Goal: Task Accomplishment & Management: Manage account settings

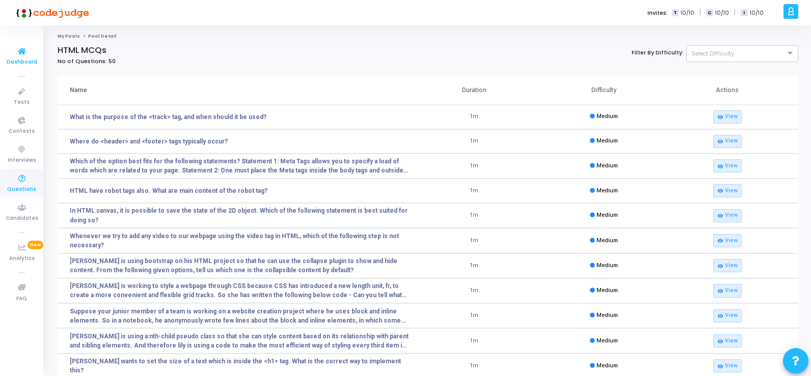
click at [22, 59] on span "Dashboard" at bounding box center [22, 62] width 31 height 9
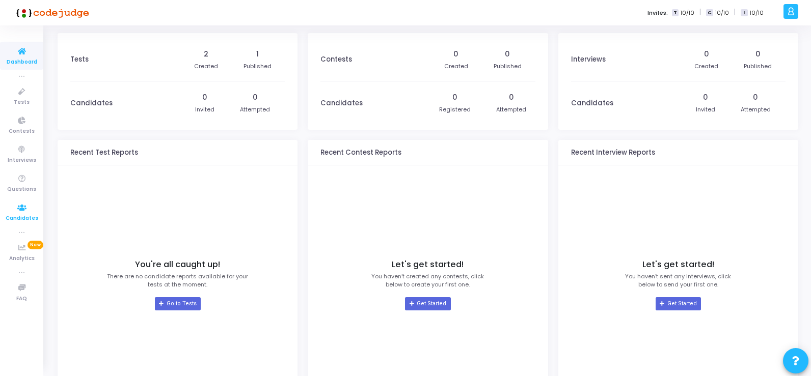
click at [20, 212] on icon at bounding box center [21, 208] width 21 height 13
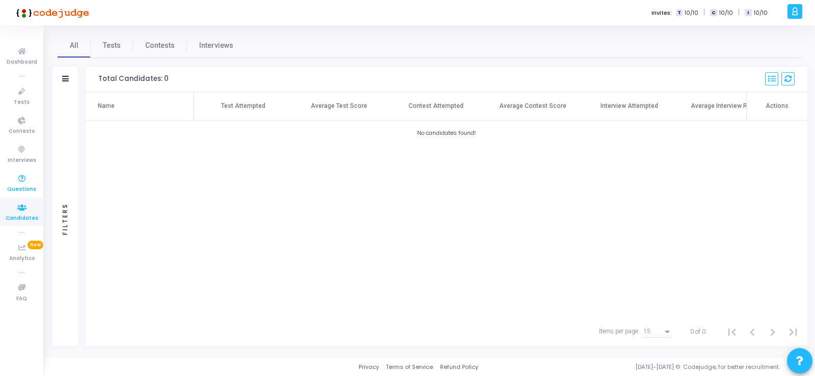
click at [19, 184] on icon at bounding box center [21, 179] width 21 height 13
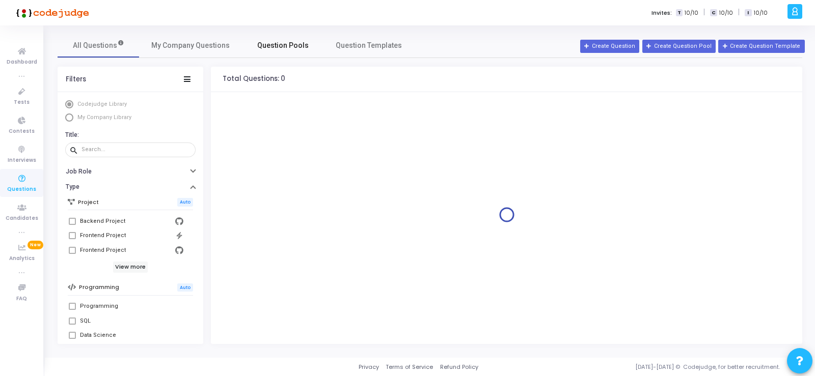
click at [286, 43] on span "Question Pools" at bounding box center [282, 45] width 51 height 11
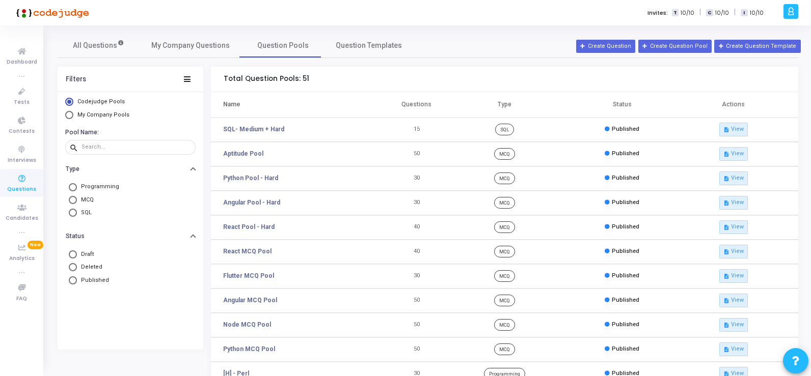
click at [71, 115] on span "Select Library" at bounding box center [69, 115] width 8 height 8
click at [71, 115] on input "My Company Pools" at bounding box center [69, 115] width 8 height 8
radio input "true"
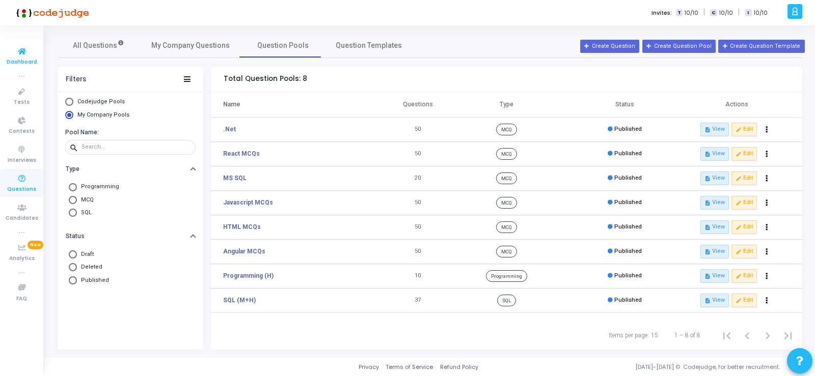
click at [21, 58] on span "Dashboard" at bounding box center [22, 62] width 31 height 9
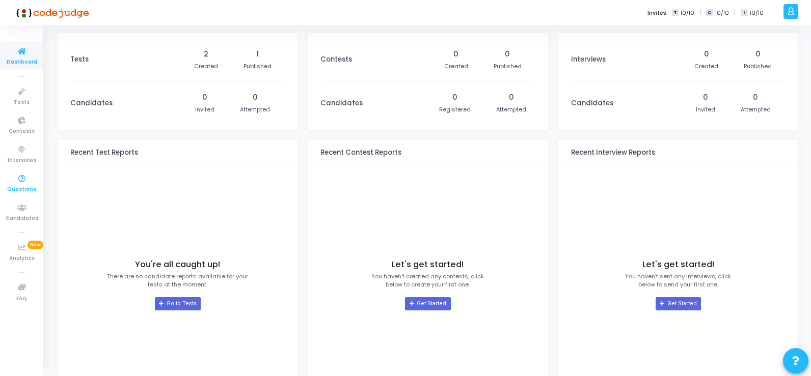
click at [21, 186] on span "Questions" at bounding box center [21, 189] width 29 height 9
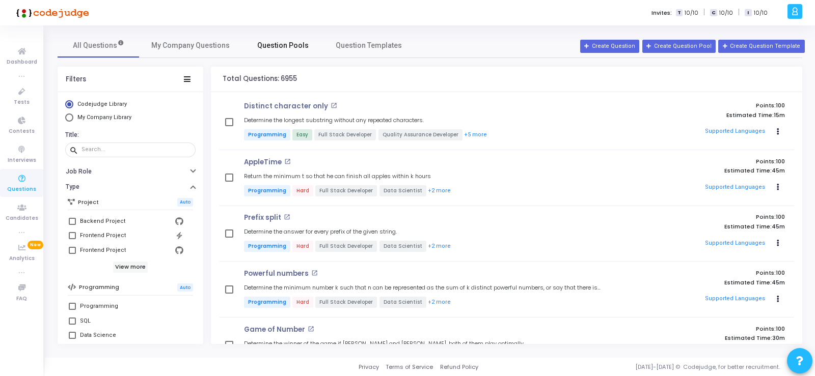
click at [281, 45] on span "Question Pools" at bounding box center [282, 45] width 51 height 11
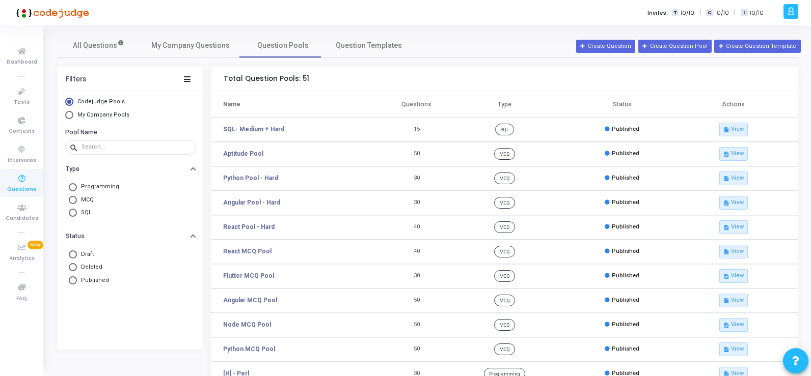
click at [70, 115] on span "Select Library" at bounding box center [69, 115] width 8 height 8
click at [70, 115] on input "My Company Pools" at bounding box center [69, 115] width 8 height 8
radio input "true"
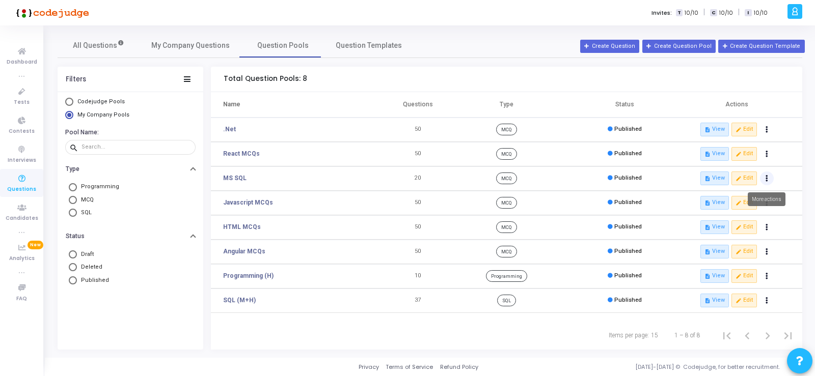
click at [766, 179] on icon "Actions" at bounding box center [766, 178] width 3 height 5
click at [316, 326] on div "Items per page: 15 1 – 8 of 8" at bounding box center [506, 335] width 591 height 29
click at [230, 130] on link ".Net" at bounding box center [229, 129] width 13 height 9
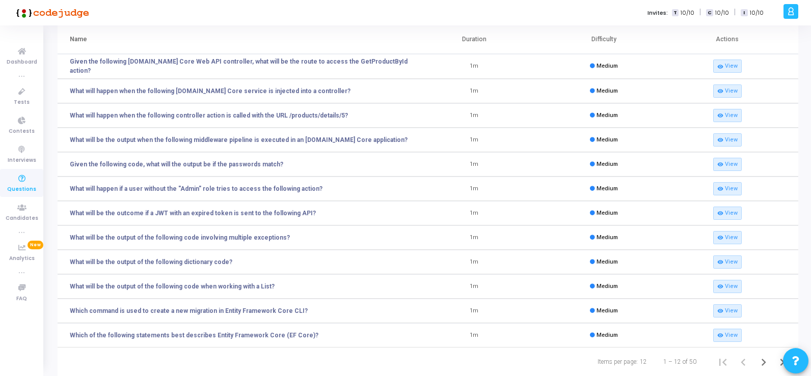
scroll to position [76, 0]
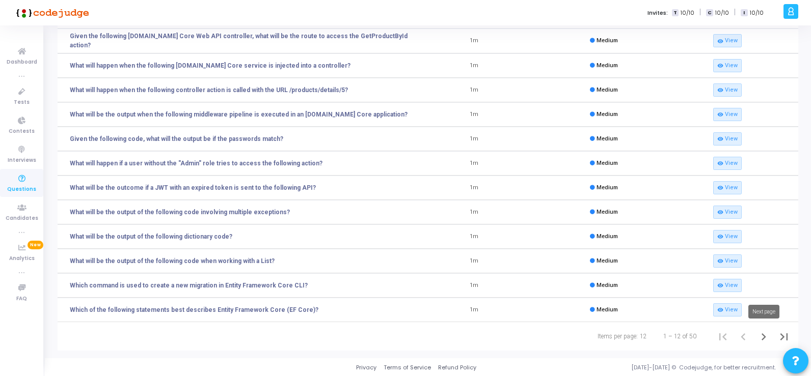
click at [763, 335] on icon "Next page" at bounding box center [763, 337] width 5 height 7
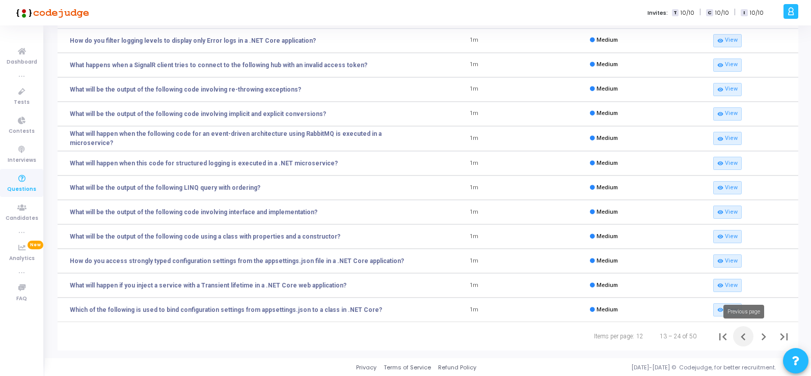
click at [741, 335] on icon "Previous page" at bounding box center [743, 337] width 14 height 14
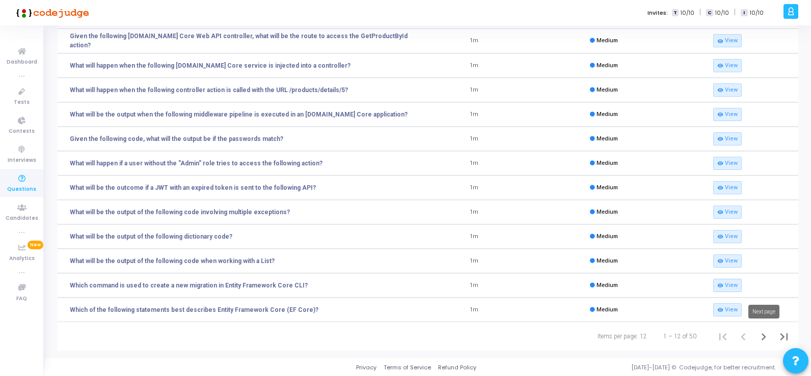
click at [762, 336] on icon "Next page" at bounding box center [763, 337] width 14 height 14
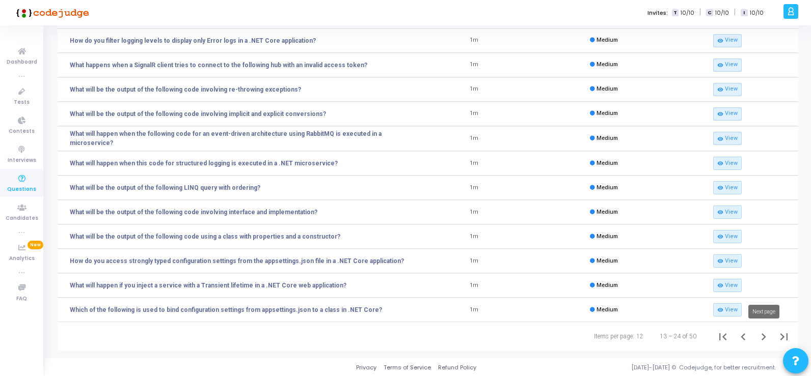
click at [764, 336] on icon "Next page" at bounding box center [763, 337] width 5 height 7
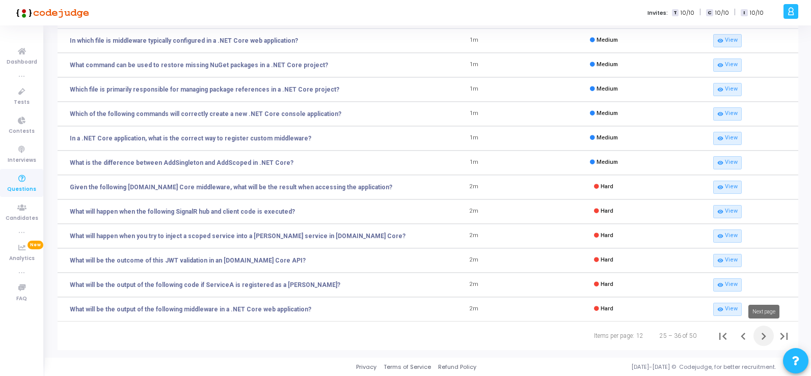
click at [764, 334] on icon "Next page" at bounding box center [763, 336] width 14 height 14
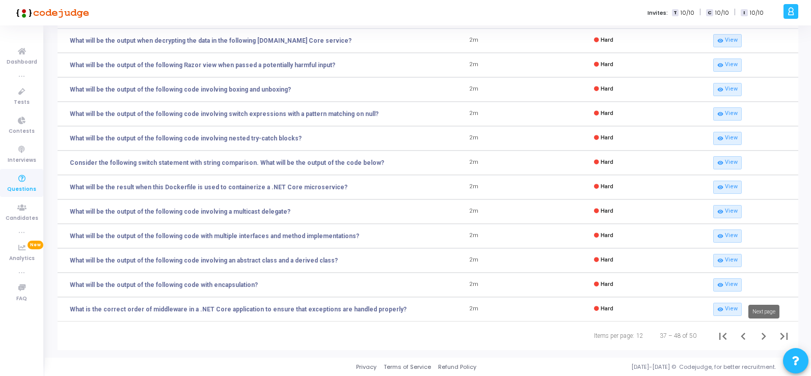
click at [763, 336] on icon "Next page" at bounding box center [763, 336] width 14 height 14
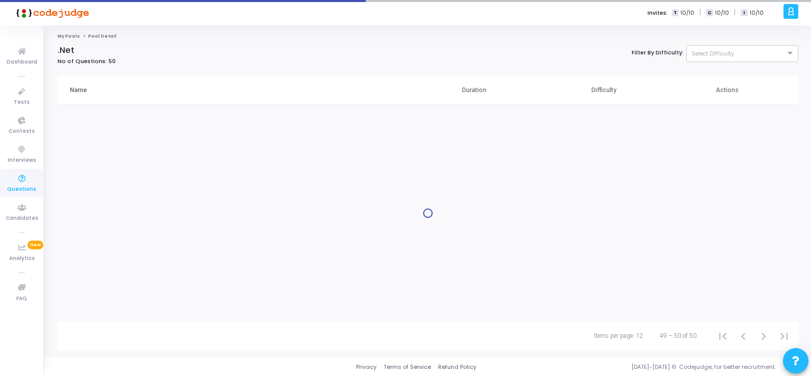
scroll to position [0, 0]
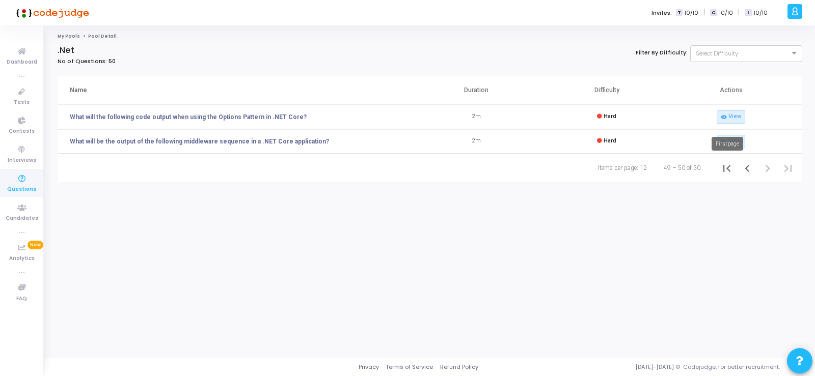
click at [723, 168] on icon "First page" at bounding box center [726, 168] width 7 height 7
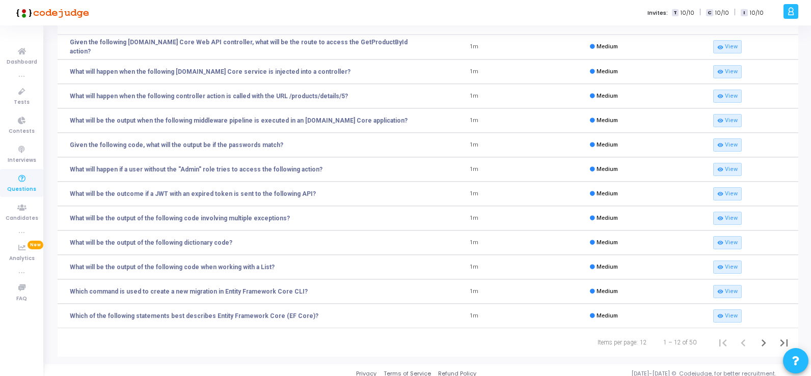
scroll to position [76, 0]
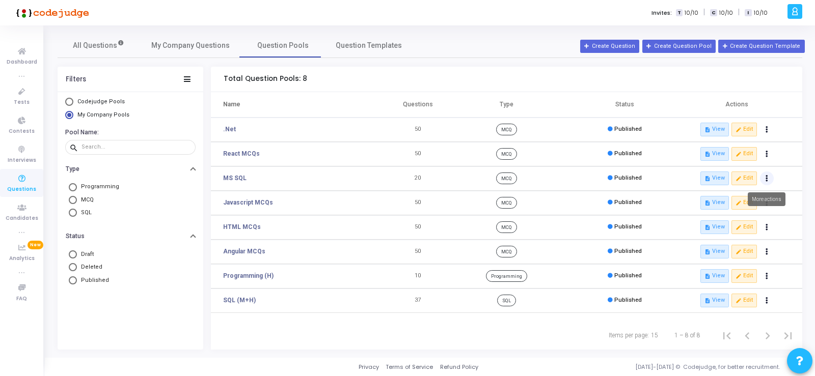
click at [767, 132] on icon "Actions" at bounding box center [766, 129] width 3 height 5
click at [299, 334] on div "Items per page: 15 1 – 8 of 8" at bounding box center [506, 335] width 591 height 29
click at [22, 57] on link "Dashboard" at bounding box center [21, 56] width 43 height 28
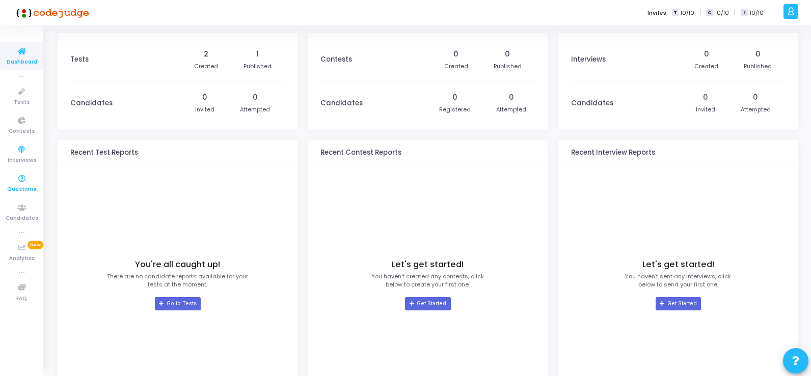
click at [21, 185] on span "Questions" at bounding box center [21, 189] width 29 height 9
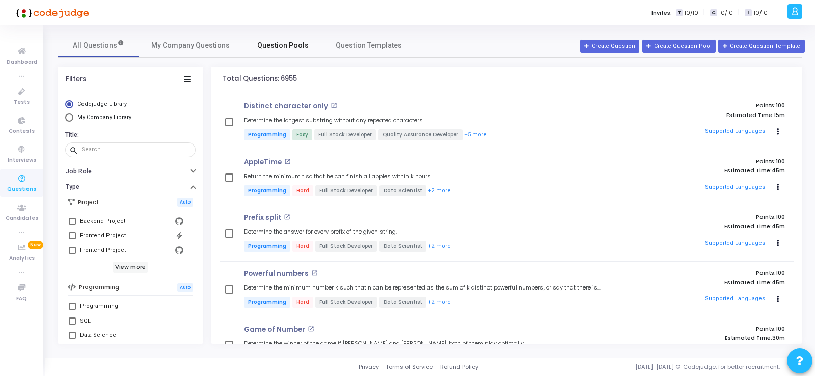
click at [293, 45] on span "Question Pools" at bounding box center [282, 45] width 51 height 11
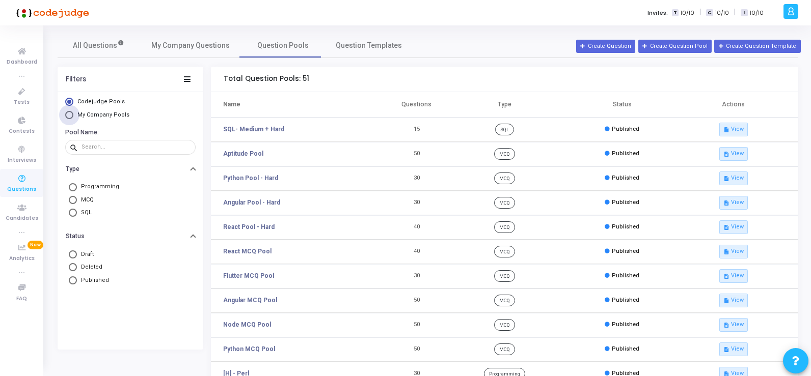
click at [113, 113] on span "My Company Pools" at bounding box center [103, 115] width 52 height 7
click at [73, 113] on input "My Company Pools" at bounding box center [69, 115] width 8 height 8
radio input "true"
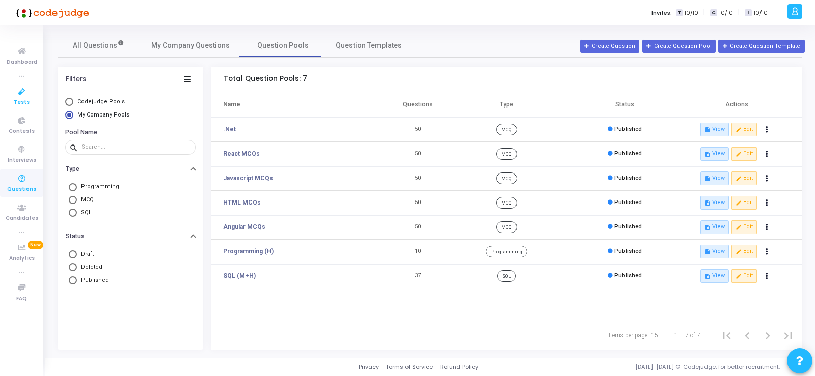
click at [21, 96] on icon at bounding box center [21, 92] width 21 height 13
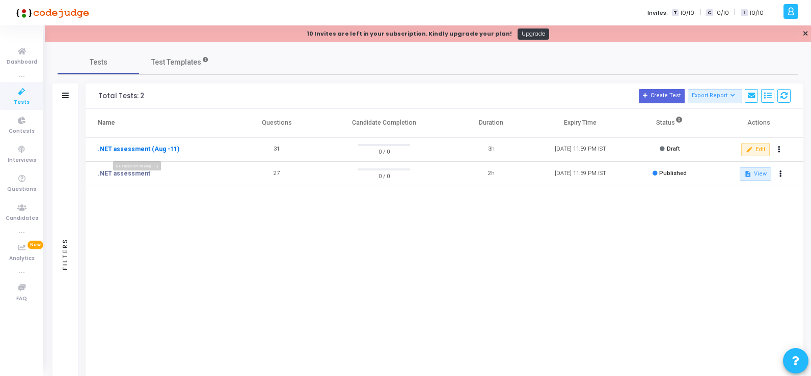
click at [130, 149] on link ".NET assessment (Aug -11)" at bounding box center [138, 149] width 81 height 9
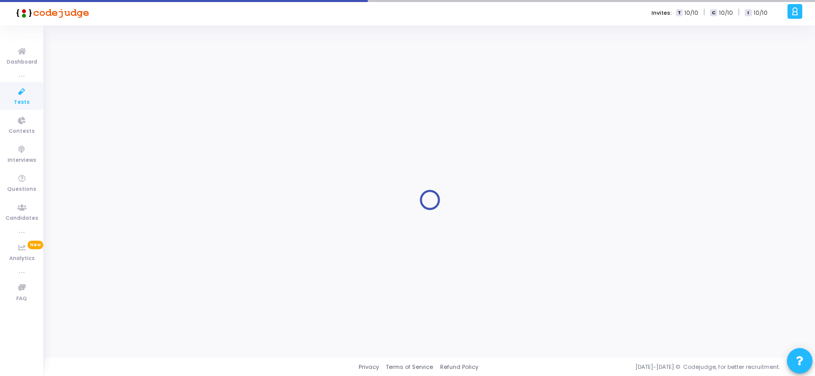
type input ".NET assessment (Aug -11)"
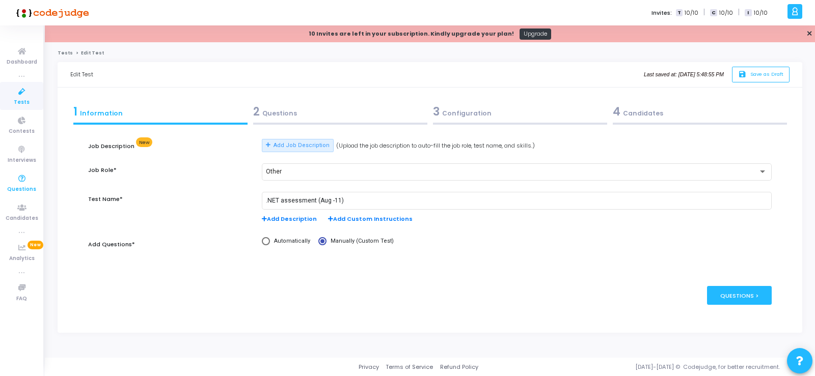
click at [25, 184] on icon at bounding box center [21, 179] width 21 height 13
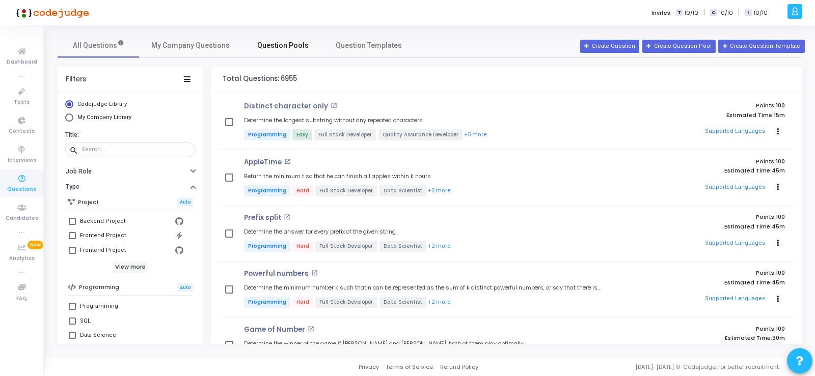
click at [283, 46] on span "Question Pools" at bounding box center [282, 45] width 51 height 11
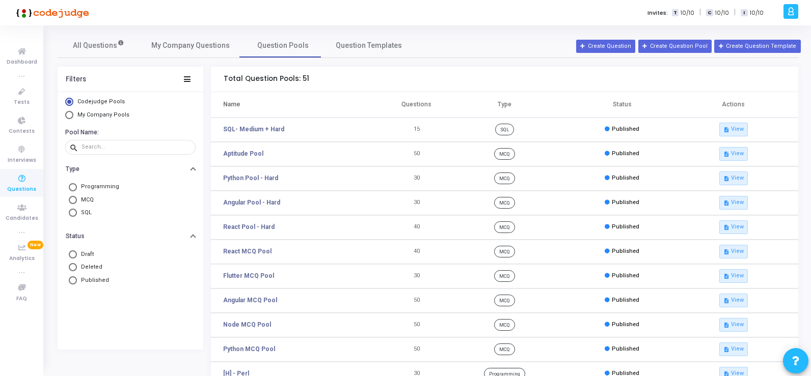
click at [97, 117] on span "My Company Pools" at bounding box center [103, 115] width 52 height 7
click at [73, 117] on input "My Company Pools" at bounding box center [69, 115] width 8 height 8
radio input "true"
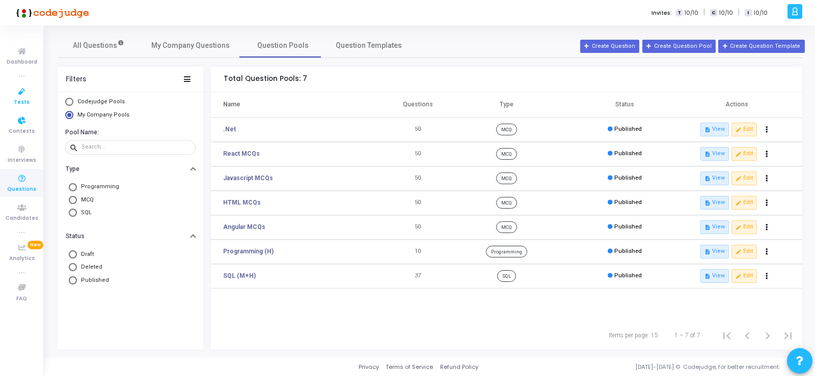
click at [24, 98] on span "Tests" at bounding box center [22, 102] width 16 height 9
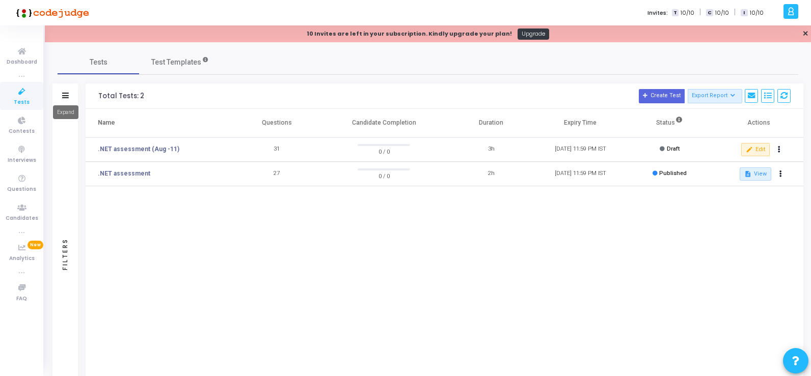
click at [66, 93] on icon at bounding box center [65, 96] width 7 height 6
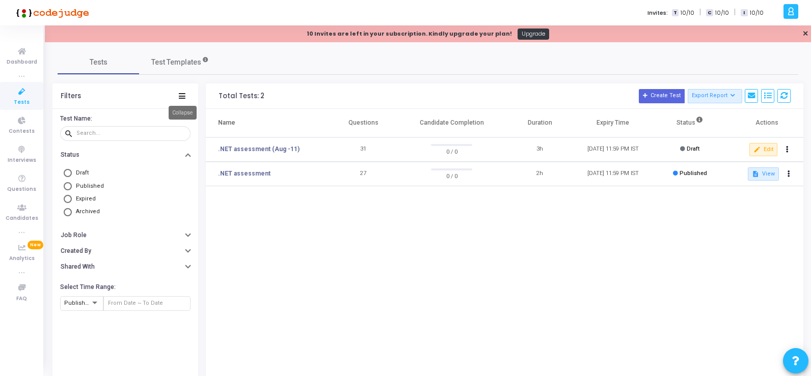
click at [179, 96] on icon at bounding box center [182, 96] width 7 height 6
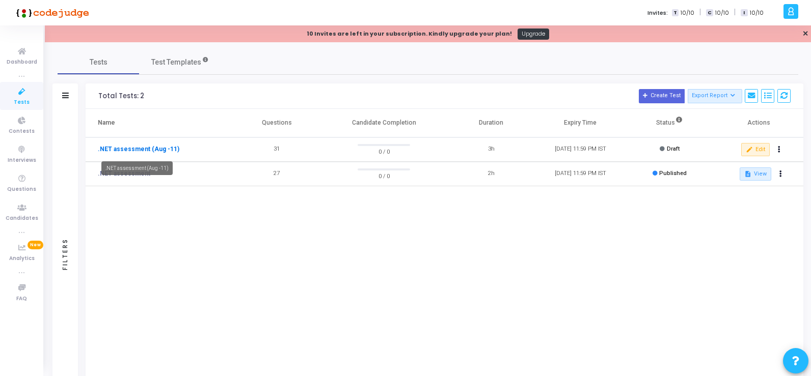
click at [131, 149] on link ".NET assessment (Aug -11)" at bounding box center [138, 149] width 81 height 9
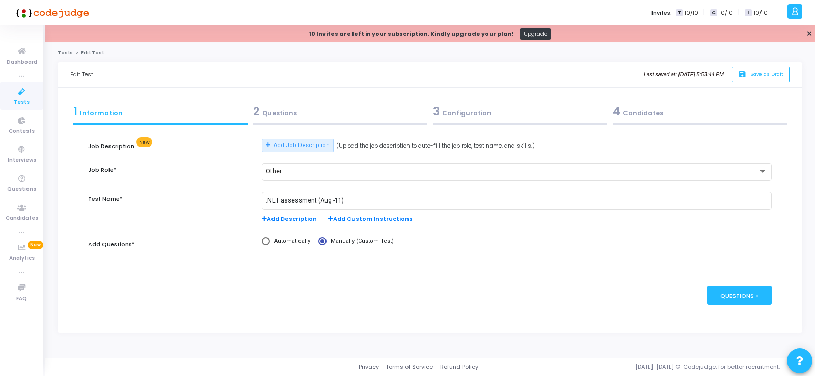
click at [463, 113] on div "3 Configuration" at bounding box center [520, 111] width 174 height 17
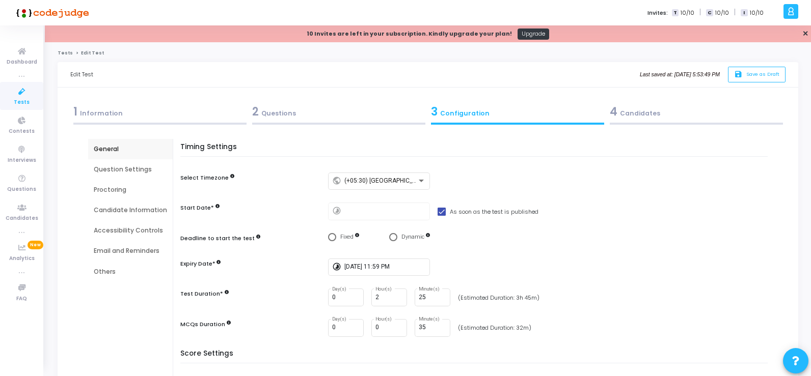
click at [134, 170] on div "Question Settings" at bounding box center [130, 169] width 73 height 9
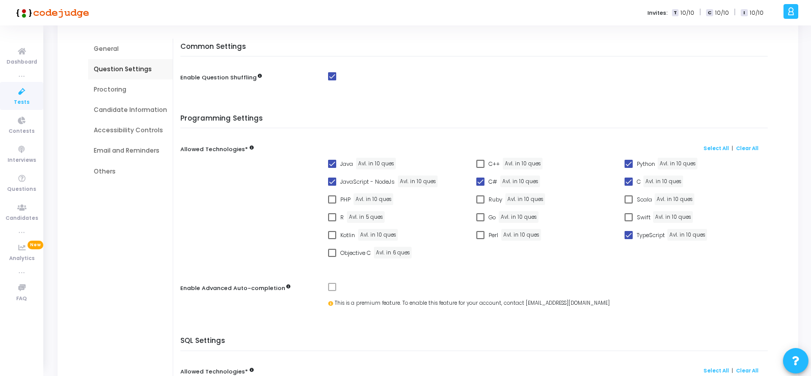
scroll to position [102, 0]
click at [627, 180] on span at bounding box center [628, 180] width 8 height 8
click at [628, 184] on input "C" at bounding box center [628, 184] width 1 height 1
checkbox input "false"
click at [628, 161] on span at bounding box center [628, 162] width 8 height 8
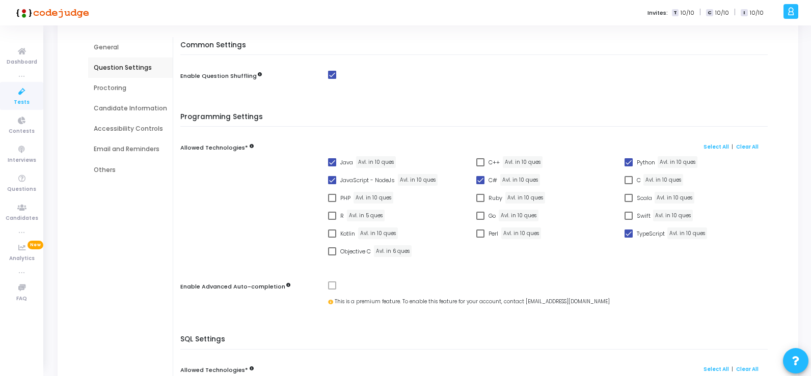
click at [628, 167] on input "Python" at bounding box center [628, 167] width 1 height 1
checkbox input "false"
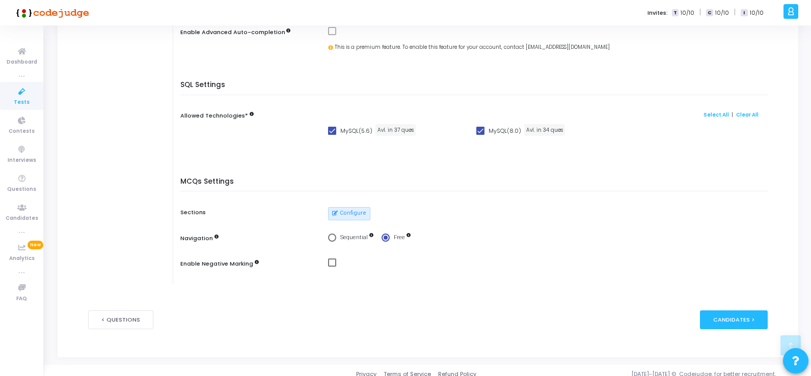
scroll to position [306, 0]
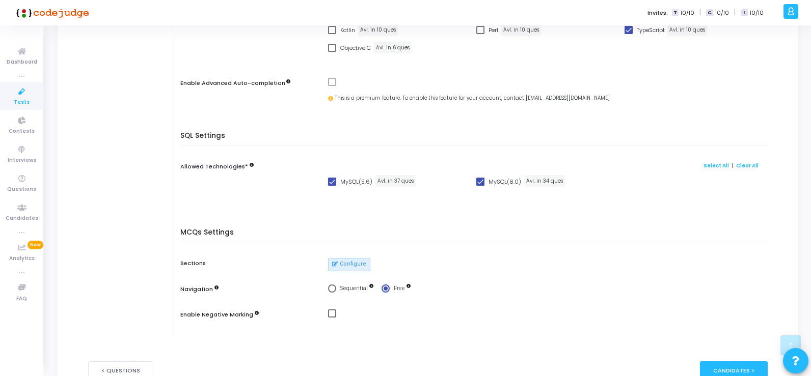
click at [328, 182] on span at bounding box center [332, 182] width 8 height 8
click at [331, 186] on input "MySQL (5.6)" at bounding box center [331, 186] width 1 height 1
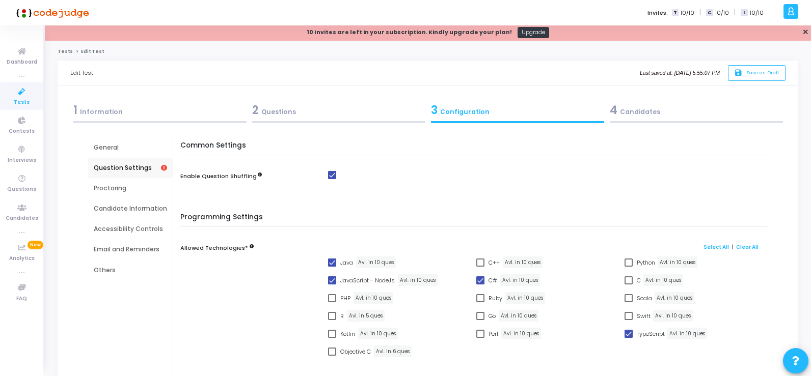
scroll to position [0, 0]
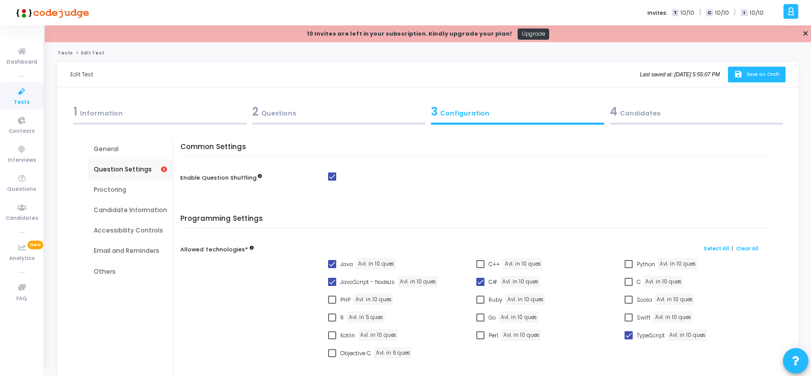
click at [750, 73] on span "Save as Draft" at bounding box center [762, 74] width 33 height 7
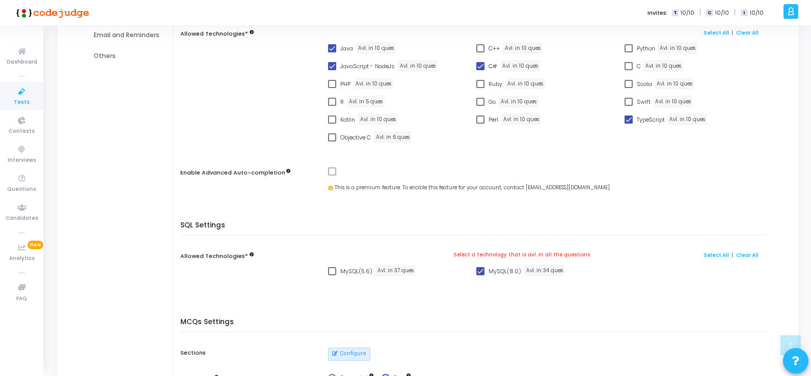
scroll to position [211, 0]
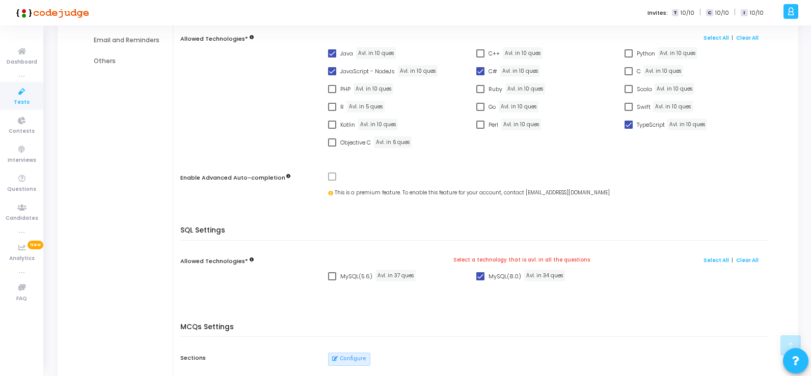
click at [329, 277] on span at bounding box center [332, 276] width 8 height 8
click at [331, 281] on input "MySQL (5.6)" at bounding box center [331, 281] width 1 height 1
checkbox input "true"
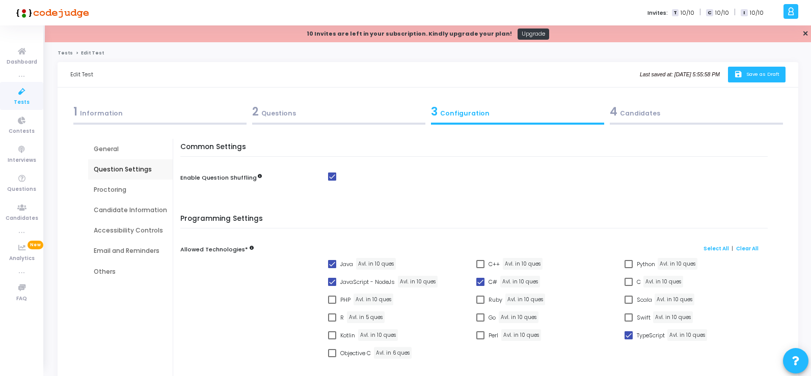
click at [756, 75] on span "Save as Draft" at bounding box center [762, 74] width 33 height 7
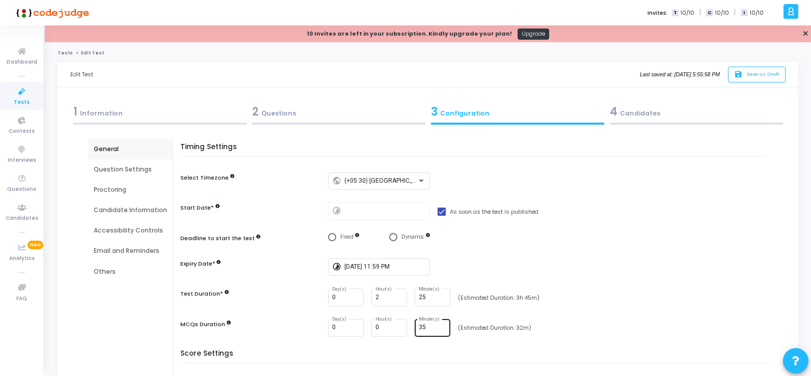
click at [429, 328] on input "35" at bounding box center [432, 327] width 27 height 7
type input "30"
click at [755, 74] on span "Save as Draft" at bounding box center [762, 74] width 33 height 7
click at [761, 75] on span "Save as Draft" at bounding box center [762, 74] width 33 height 7
